Goal: Navigation & Orientation: Find specific page/section

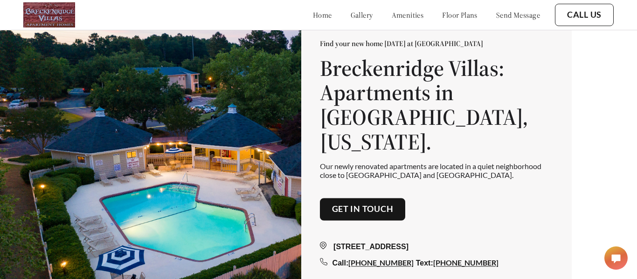
click at [453, 14] on link "floor plans" at bounding box center [459, 14] width 35 height 9
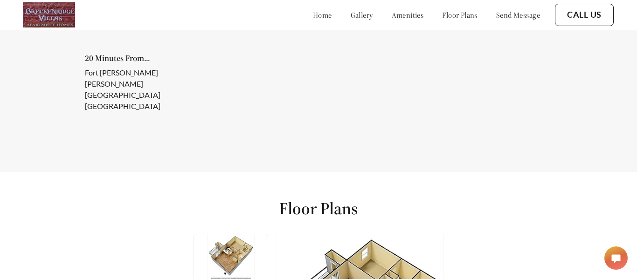
scroll to position [1134, 0]
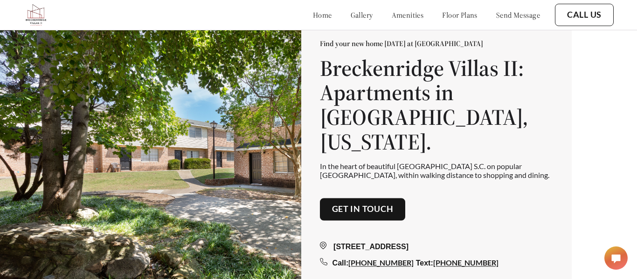
click at [448, 13] on link "floor plans" at bounding box center [459, 14] width 35 height 9
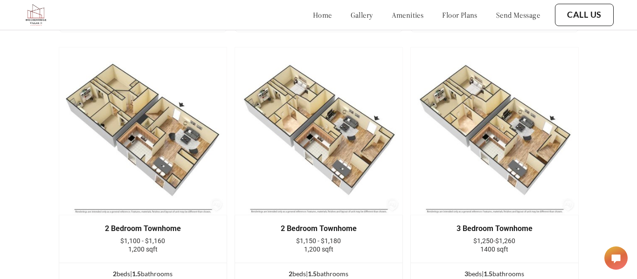
scroll to position [1390, 0]
